Goal: Transaction & Acquisition: Purchase product/service

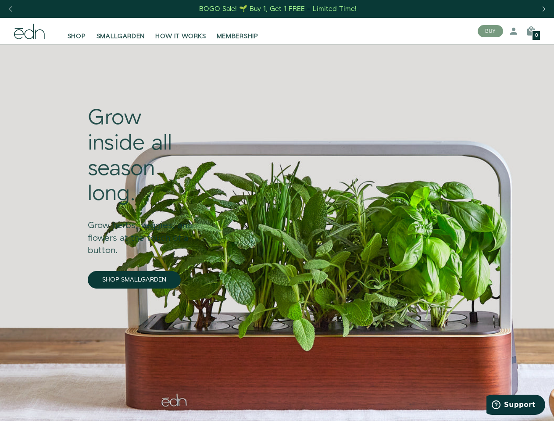
click at [544, 9] on div "Next slide" at bounding box center [544, 9] width 12 height 19
click at [10, 9] on div "Previous slide" at bounding box center [10, 9] width 12 height 19
click at [491, 31] on button "BUY" at bounding box center [490, 31] width 25 height 12
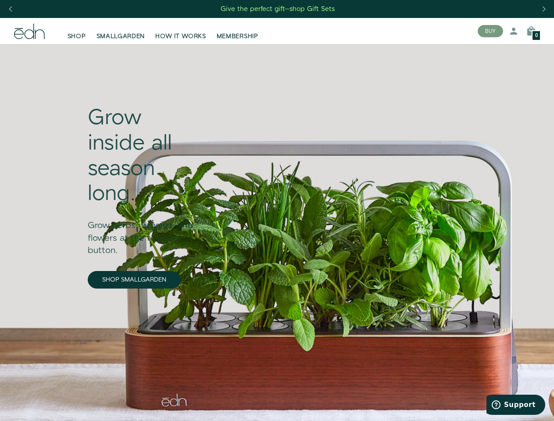
click at [514, 31] on icon at bounding box center [514, 31] width 11 height 11
click at [531, 31] on icon at bounding box center [531, 31] width 11 height 11
click at [531, 31] on div at bounding box center [277, 210] width 554 height 421
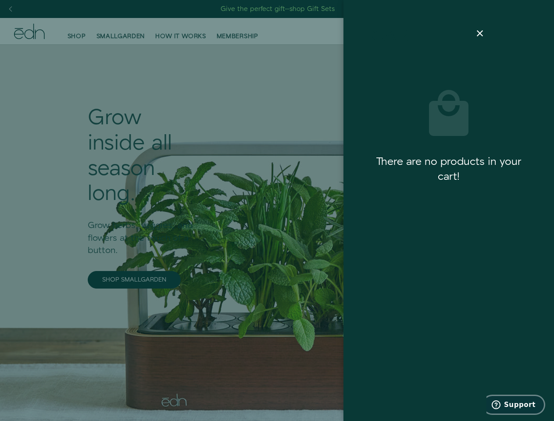
click at [516, 405] on span "Support" at bounding box center [520, 405] width 32 height 8
